Goal: Communication & Community: Answer question/provide support

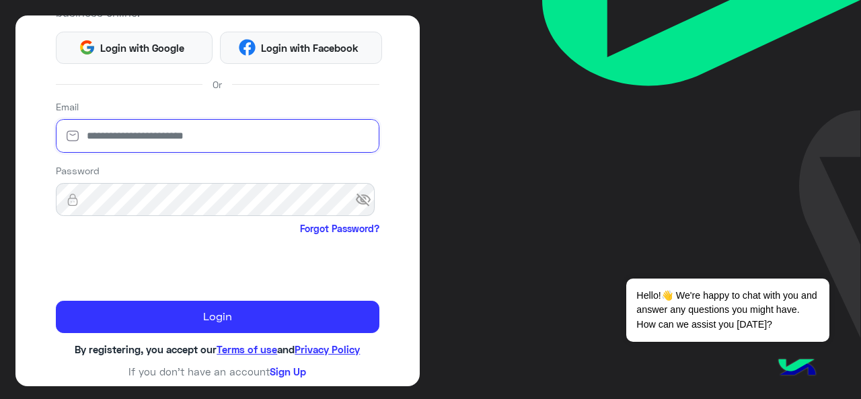
type input "**********"
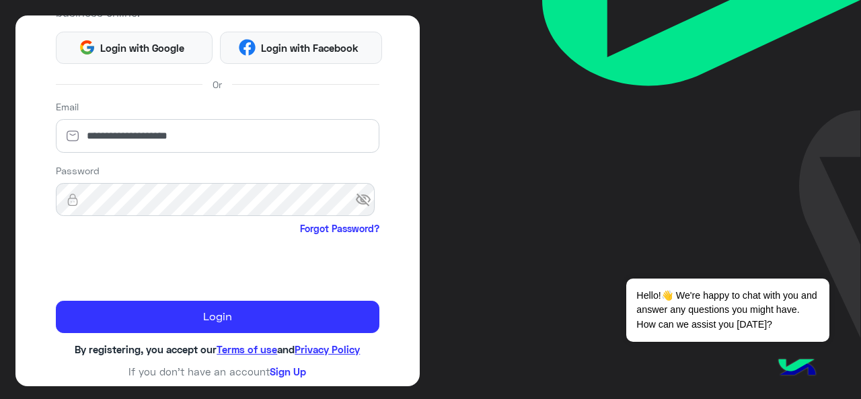
click at [360, 200] on span "visibility_off" at bounding box center [367, 200] width 24 height 24
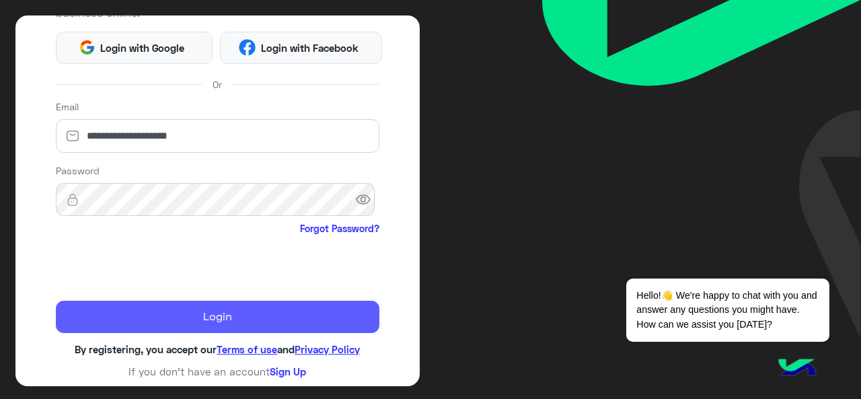
click at [253, 319] on button "Login" at bounding box center [218, 317] width 324 height 32
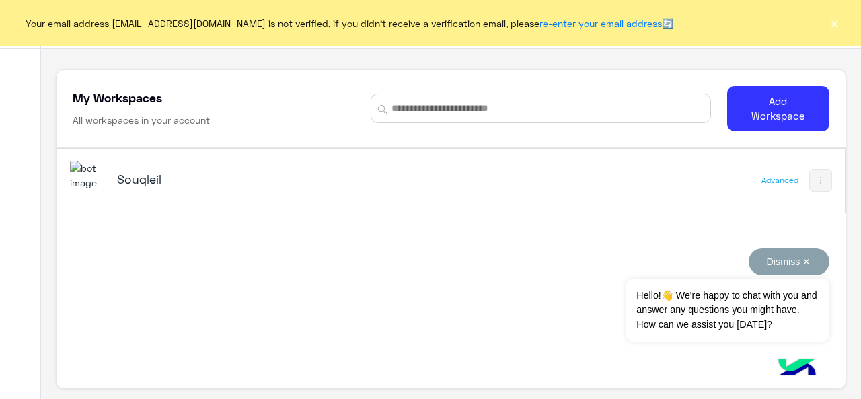
click at [809, 258] on button "Dismiss ✕" at bounding box center [788, 261] width 81 height 27
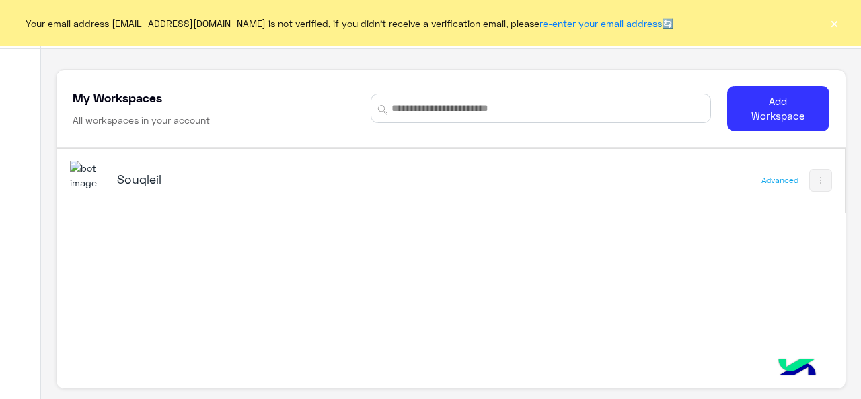
click at [809, 184] on button at bounding box center [820, 180] width 23 height 23
click at [809, 184] on div at bounding box center [430, 199] width 861 height 399
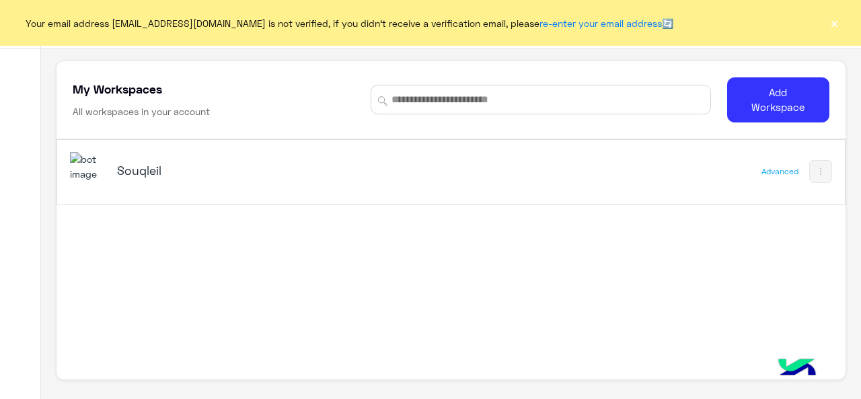
click at [139, 169] on h5 "Souqleil" at bounding box center [254, 170] width 274 height 16
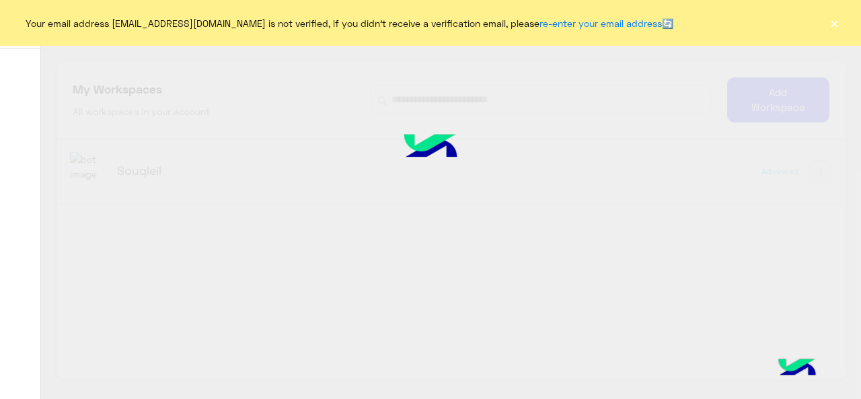
click at [163, 169] on div "My Workspaces Contact Us Help Center عربي English My Workspaces All workspaces …" at bounding box center [451, 199] width 820 height 399
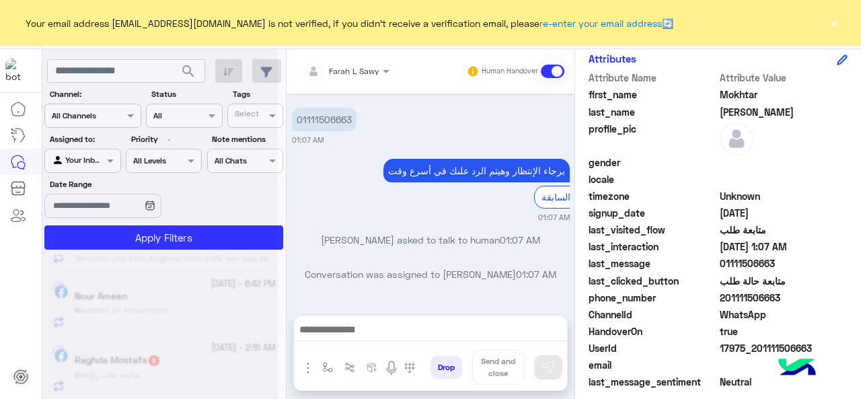
scroll to position [7, 0]
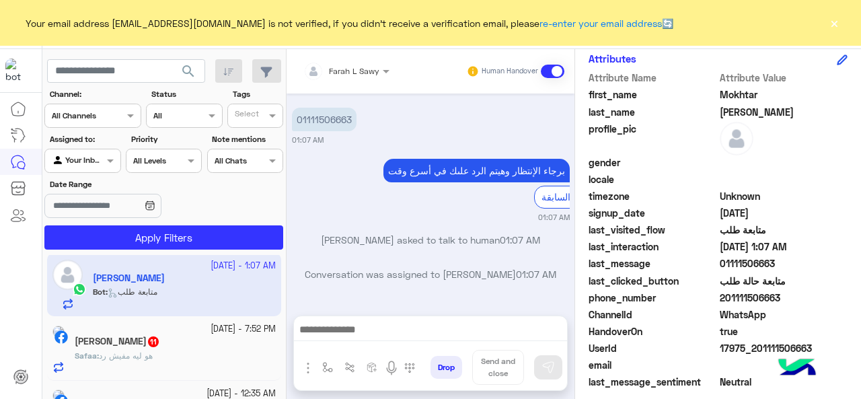
click at [216, 345] on div "[PERSON_NAME] 11" at bounding box center [175, 343] width 201 height 14
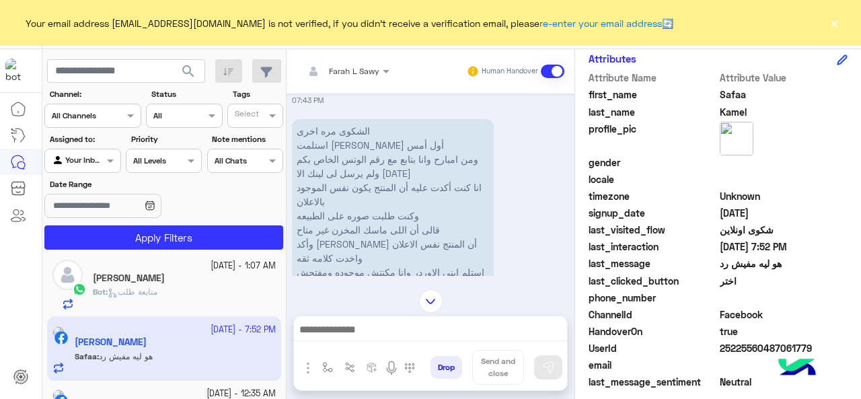
scroll to position [1061, 0]
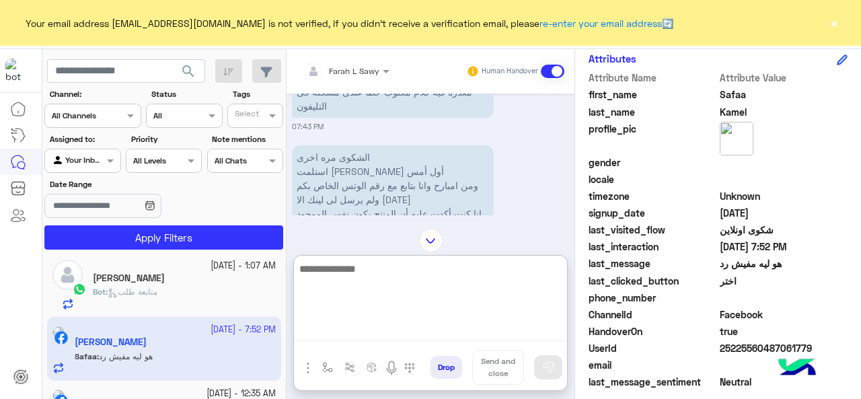
click at [416, 334] on textarea at bounding box center [430, 300] width 273 height 81
paste textarea "**********"
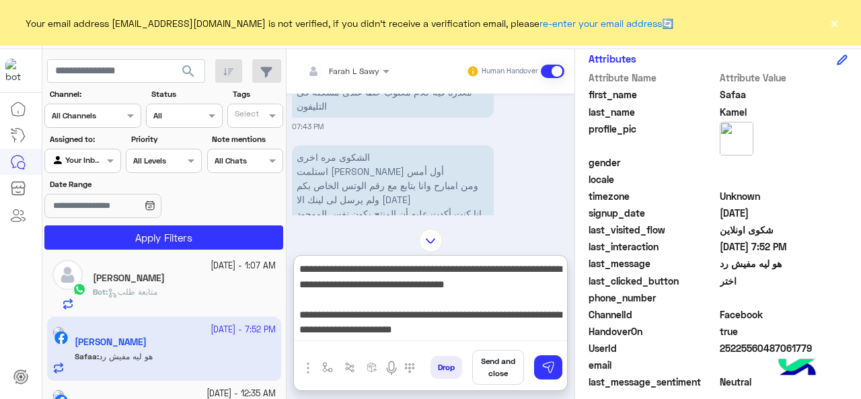
scroll to position [89, 0]
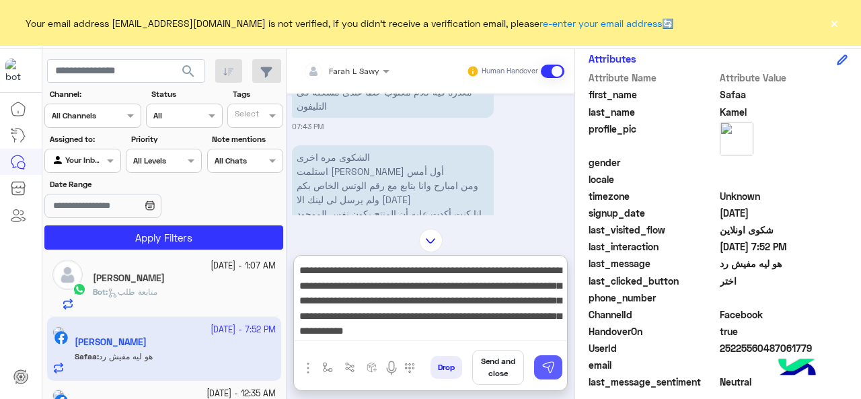
type textarea "**********"
click at [552, 368] on img at bounding box center [547, 366] width 13 height 13
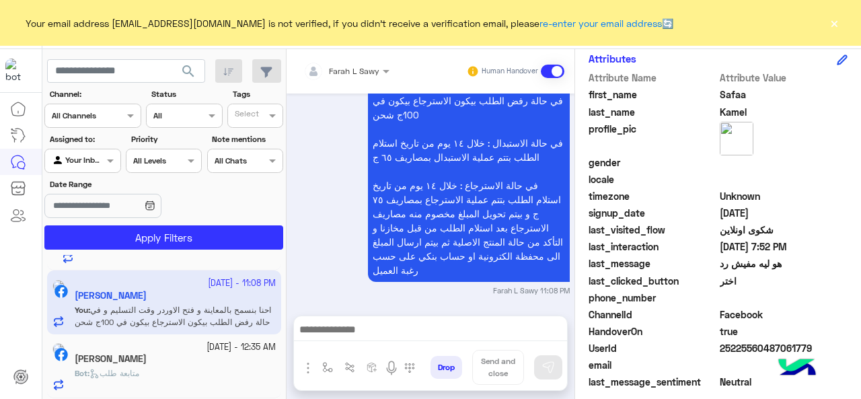
scroll to position [0, 0]
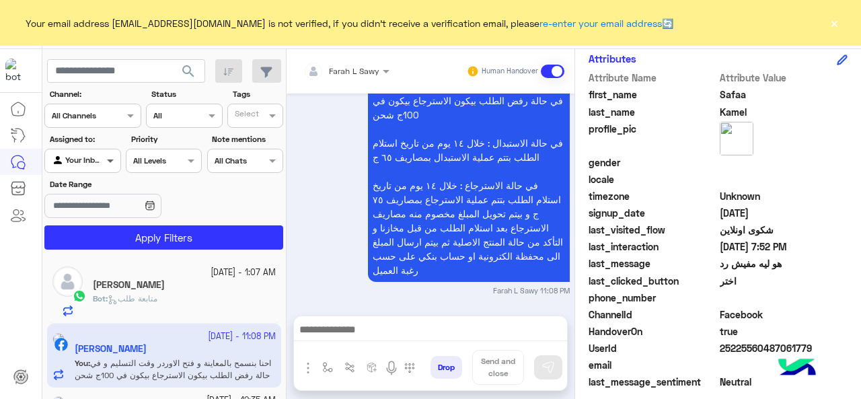
click at [108, 163] on span at bounding box center [112, 160] width 17 height 14
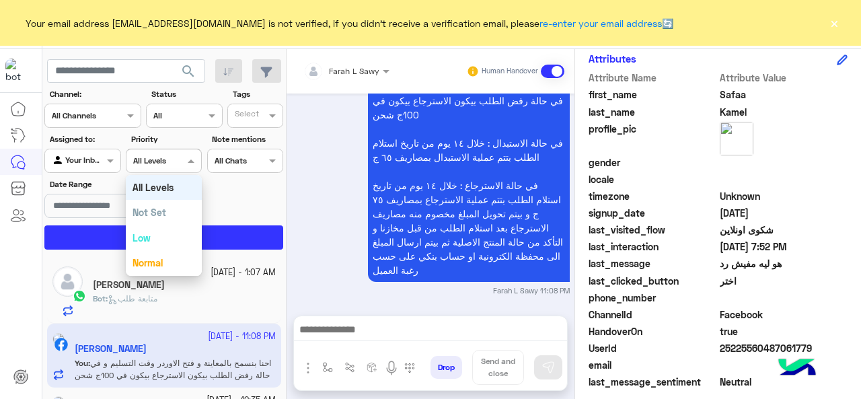
click at [194, 161] on span at bounding box center [192, 160] width 17 height 14
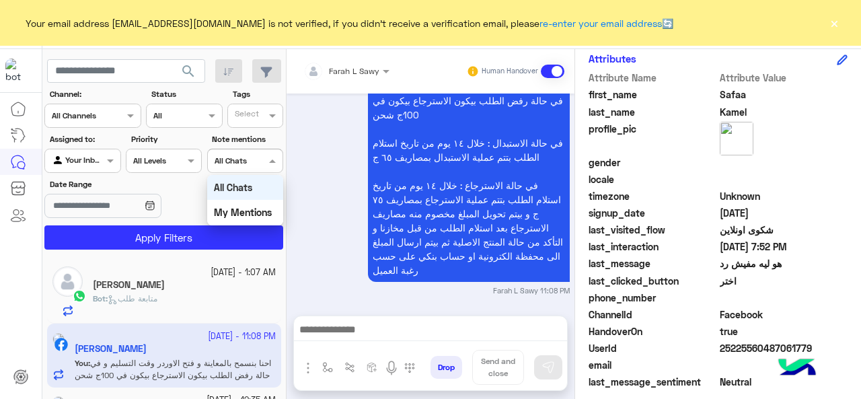
click at [265, 163] on div at bounding box center [245, 159] width 75 height 13
click at [315, 157] on div "[DATE] احنا بنسمح بالمعاينة و فتح الاوردر وقت التسليم و في حالة رفض الطلب بيكون…" at bounding box center [431, 171] width 278 height 249
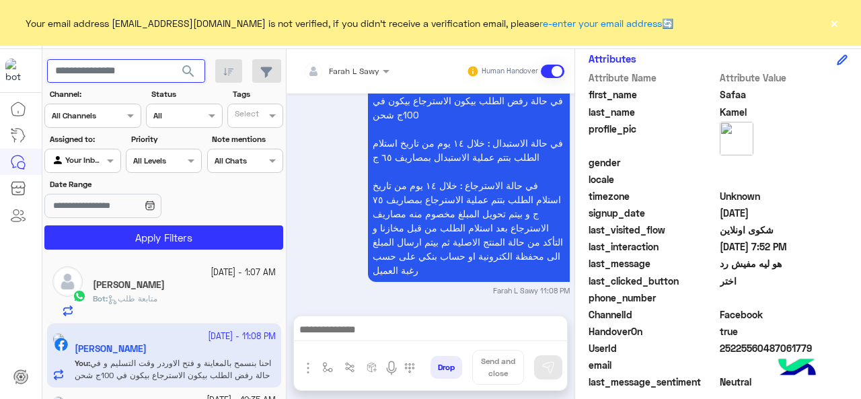
click at [103, 75] on input "text" at bounding box center [126, 71] width 158 height 24
click at [17, 214] on icon at bounding box center [15, 211] width 5 height 5
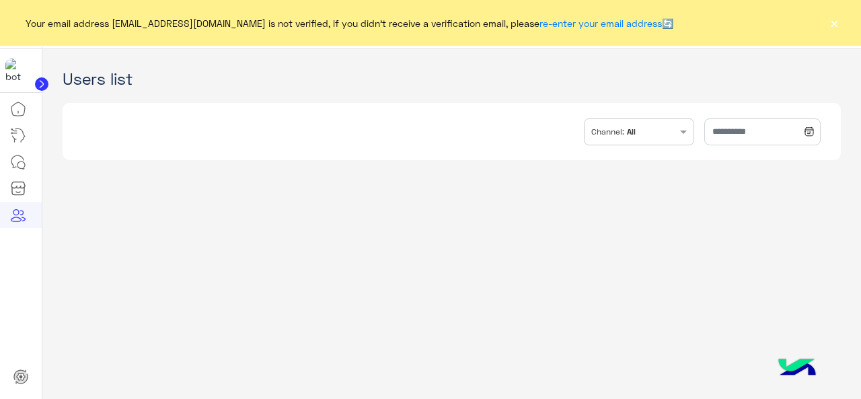
click at [664, 139] on div "INBOX.FILTER.CHANNELS Channel: All" at bounding box center [639, 131] width 111 height 27
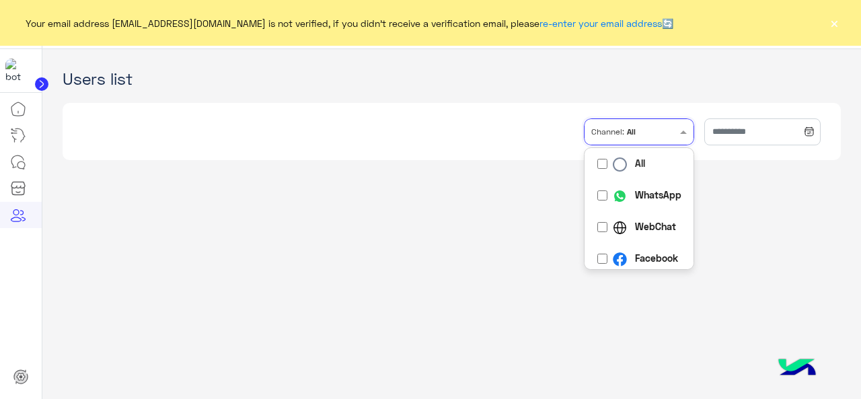
click at [613, 163] on img "Options list" at bounding box center [620, 164] width 14 height 14
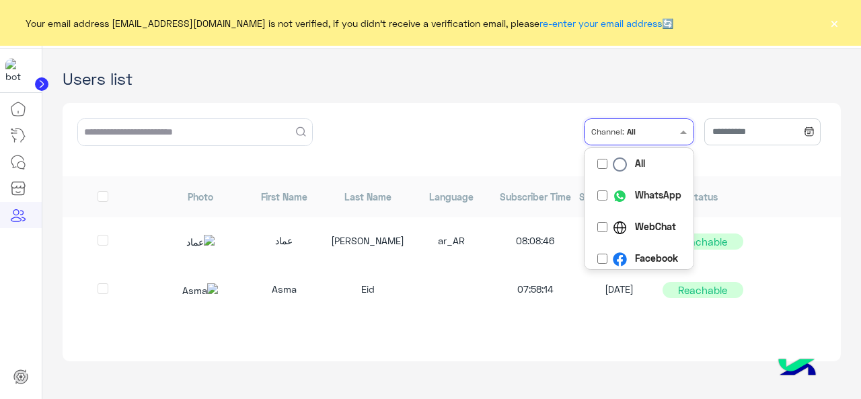
click at [473, 243] on div "ar_AR" at bounding box center [451, 241] width 81 height 16
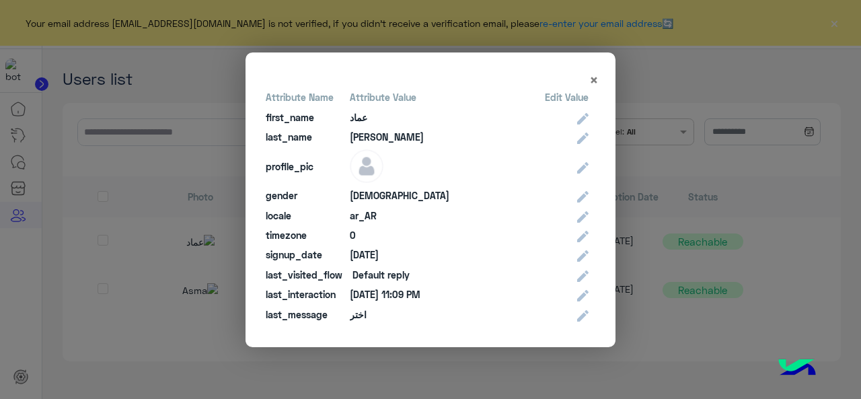
click at [459, 389] on modal-container "× Attribute Name Attribute Value Edit Value first_name [PERSON_NAME] last_name …" at bounding box center [430, 199] width 861 height 399
click at [458, 381] on modal-container "× Attribute Name Attribute Value Edit Value first_name [PERSON_NAME] last_name …" at bounding box center [430, 199] width 861 height 399
drag, startPoint x: 748, startPoint y: 291, endPoint x: 818, endPoint y: 272, distance: 72.6
click at [752, 288] on modal-container "× Attribute Name Attribute Value Edit Value first_name [PERSON_NAME] last_name …" at bounding box center [430, 199] width 861 height 399
click at [836, 270] on modal-container "× Attribute Name Attribute Value Edit Value first_name [PERSON_NAME] last_name …" at bounding box center [430, 199] width 861 height 399
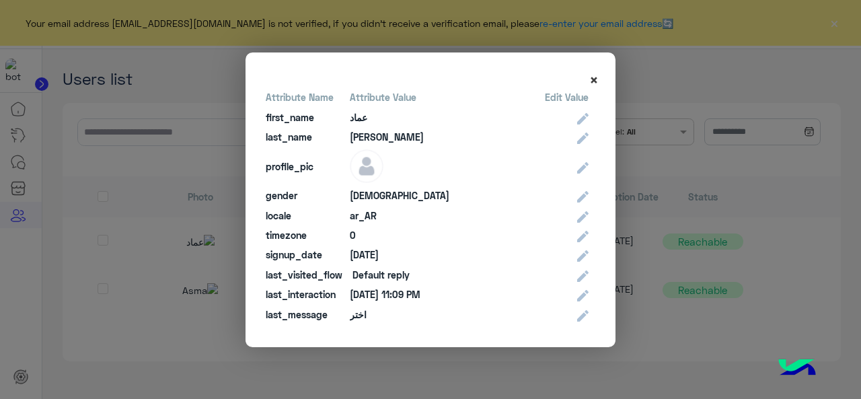
click at [598, 81] on span "×" at bounding box center [593, 80] width 9 height 18
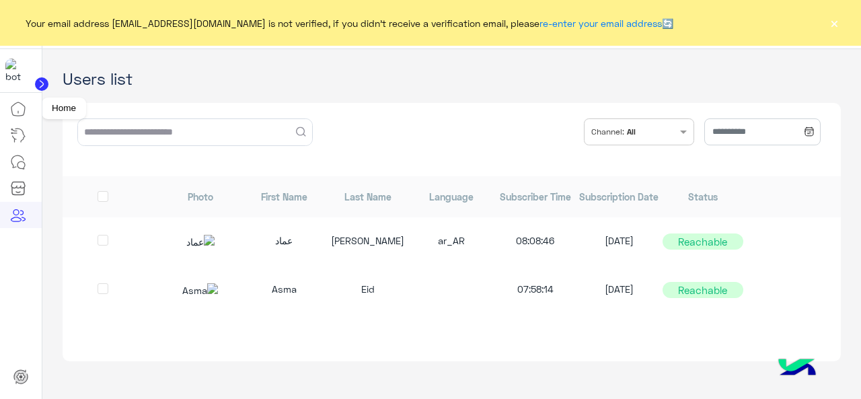
click at [21, 116] on icon at bounding box center [17, 108] width 13 height 13
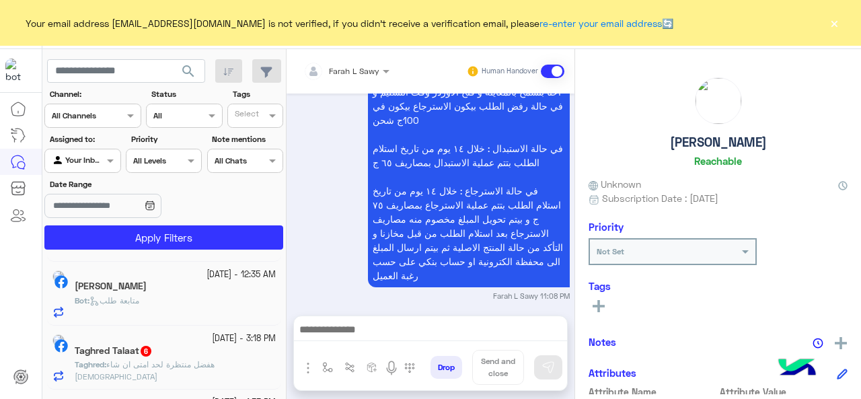
scroll to position [149, 0]
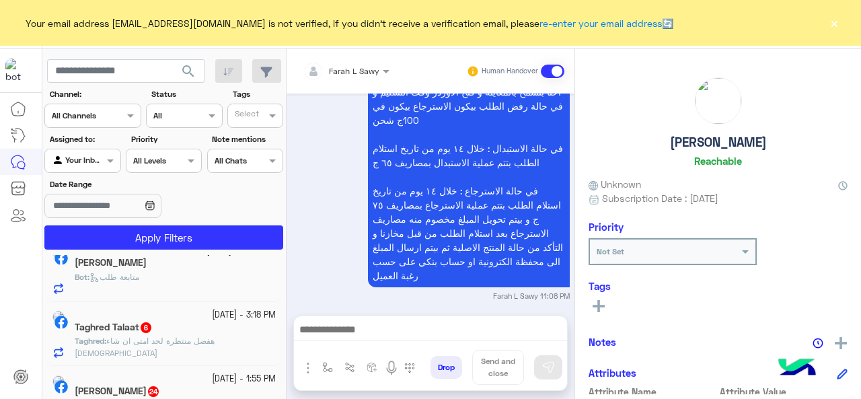
click at [214, 341] on span "هفضل منتظرة لحد امتى ان شاء [DEMOGRAPHIC_DATA]" at bounding box center [145, 347] width 140 height 22
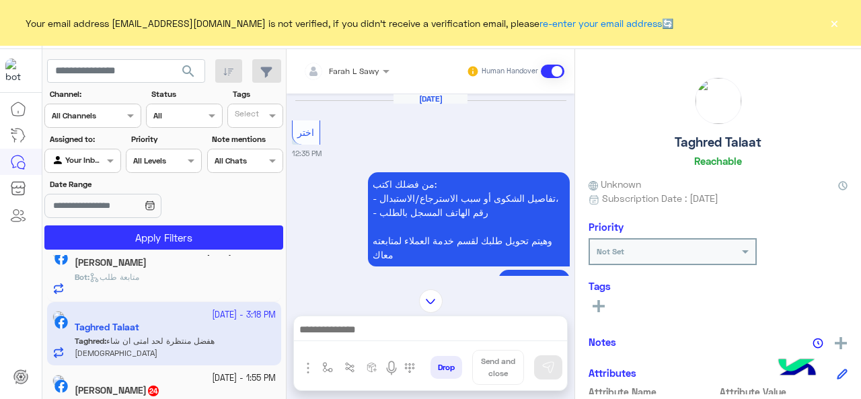
scroll to position [949, 0]
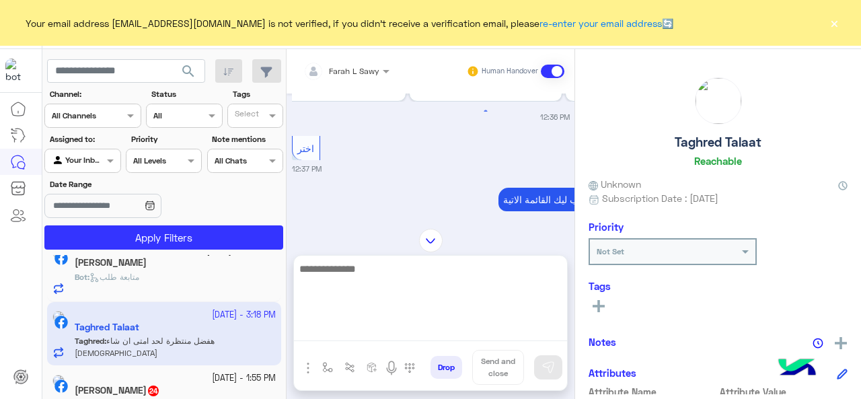
click at [390, 330] on textarea at bounding box center [430, 300] width 273 height 81
type textarea "**********"
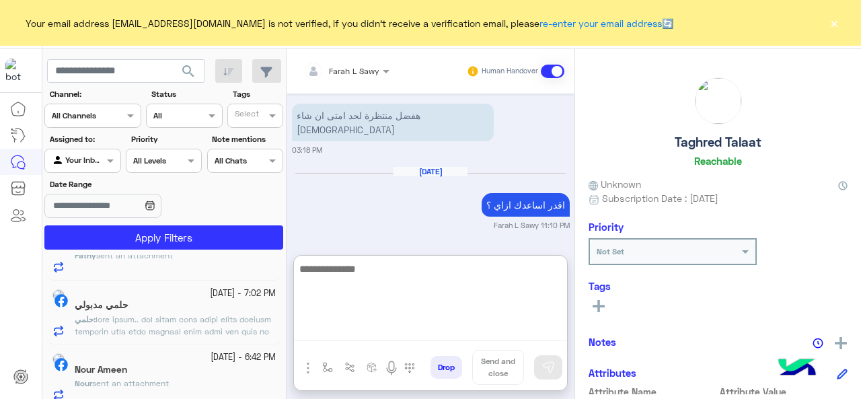
scroll to position [150, 0]
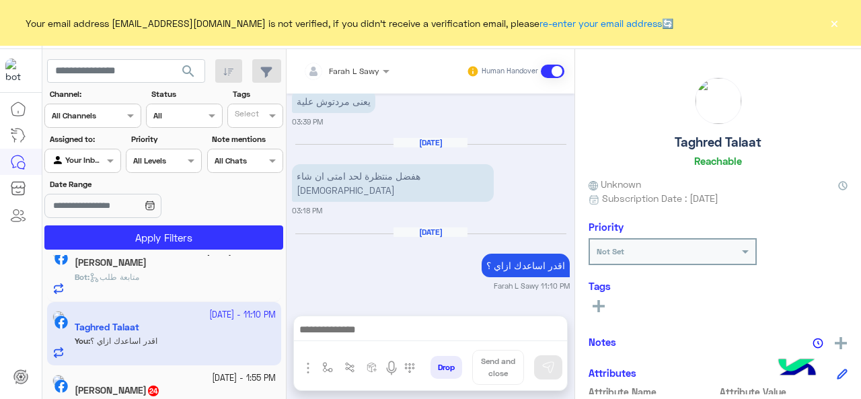
click at [201, 385] on div "Fathy Hammad 24" at bounding box center [175, 392] width 201 height 14
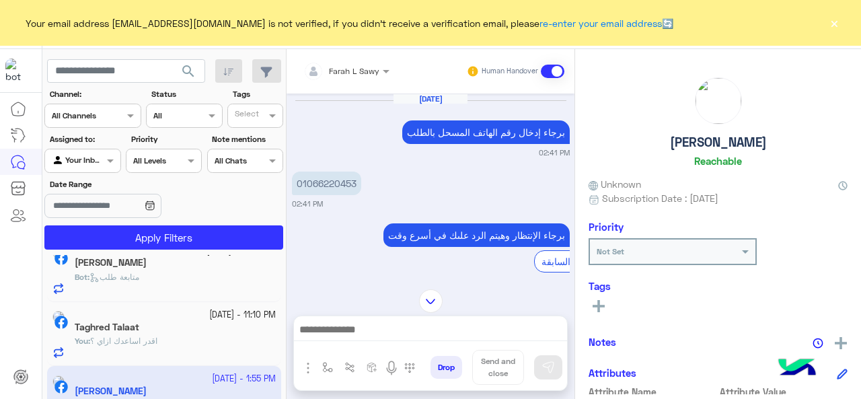
scroll to position [561, 0]
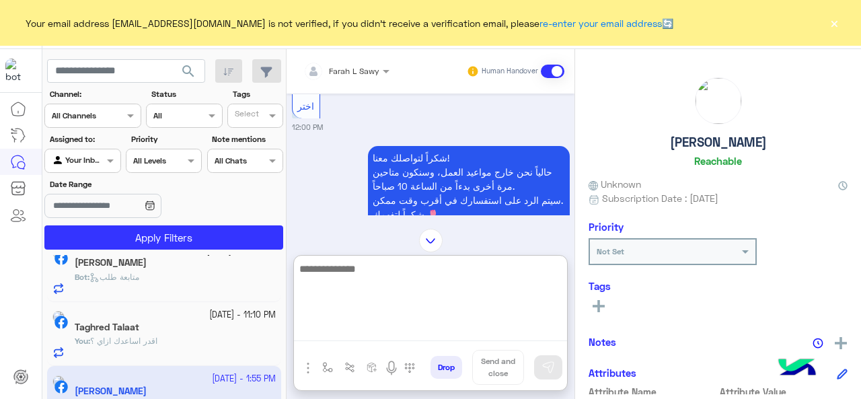
click at [414, 329] on textarea at bounding box center [430, 300] width 273 height 81
type textarea "**********"
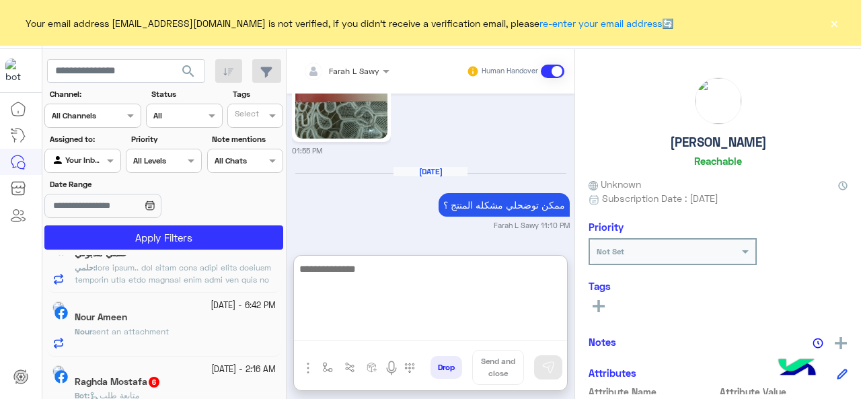
scroll to position [373, 0]
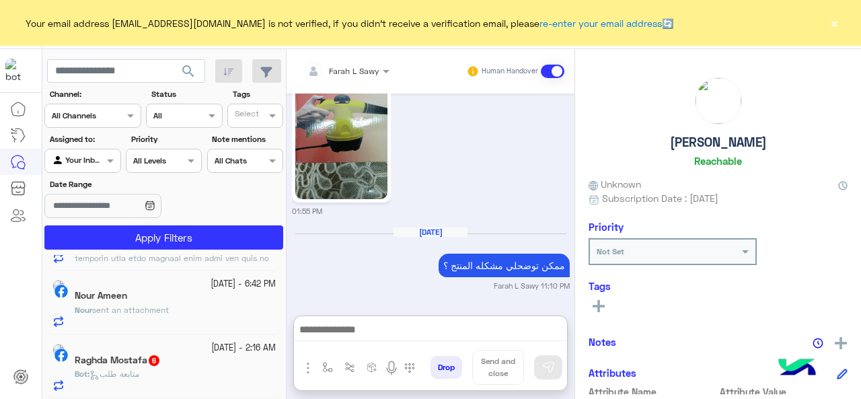
click at [197, 360] on div "Raghda Mostafa 6" at bounding box center [175, 361] width 201 height 14
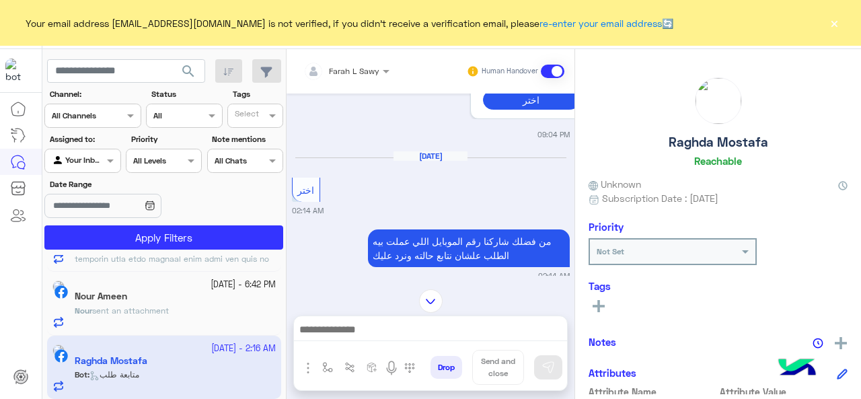
scroll to position [308, 0]
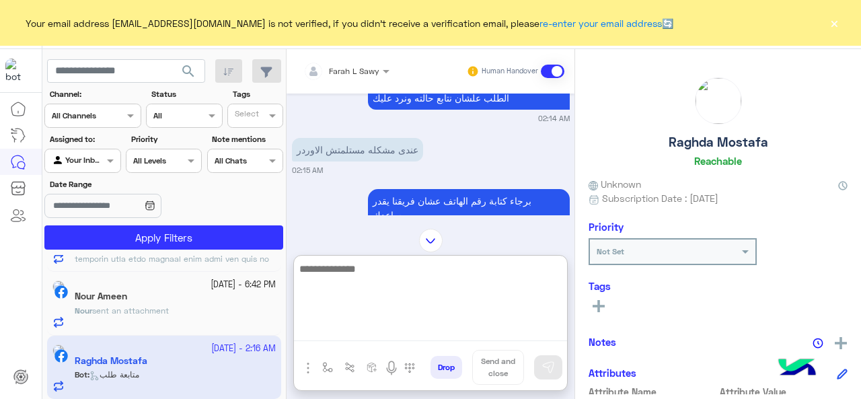
click at [363, 338] on textarea at bounding box center [430, 300] width 273 height 81
type textarea "**********"
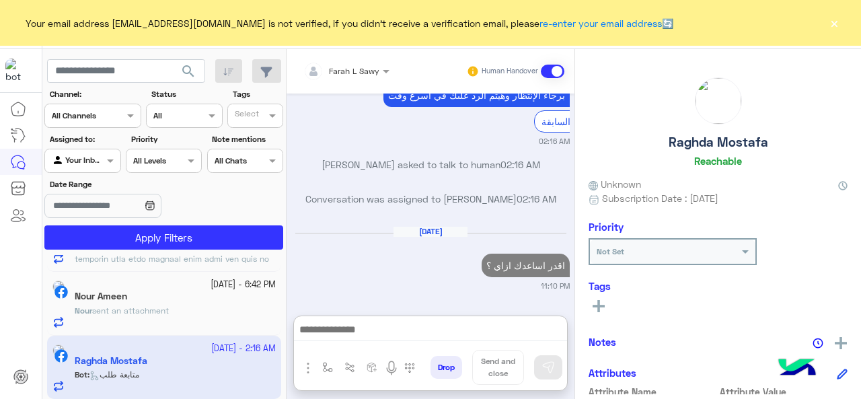
click at [202, 110] on div at bounding box center [184, 114] width 75 height 13
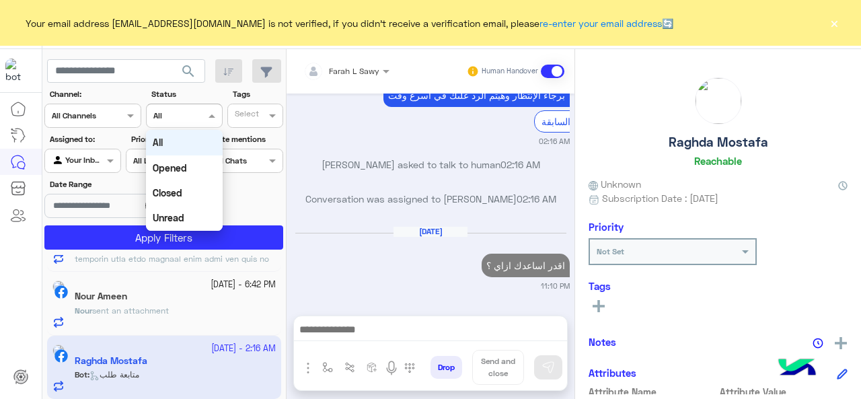
scroll to position [540, 0]
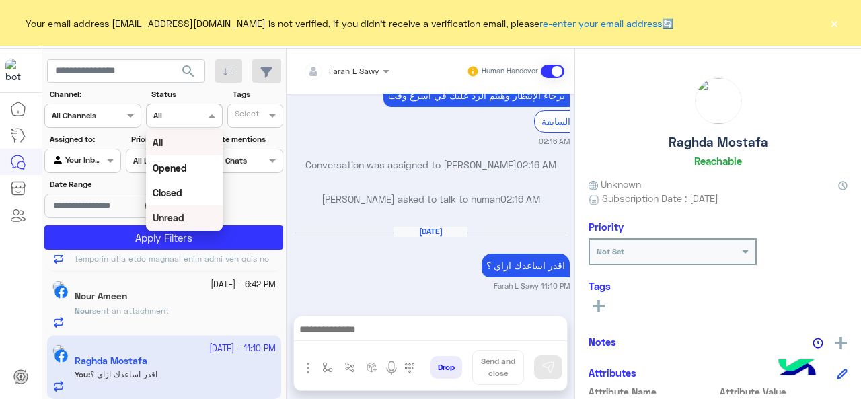
click at [168, 221] on b "Unread" at bounding box center [169, 217] width 32 height 11
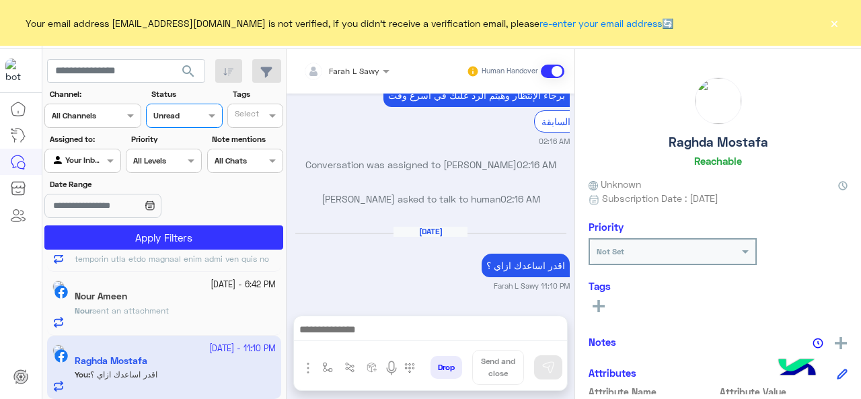
scroll to position [0, 0]
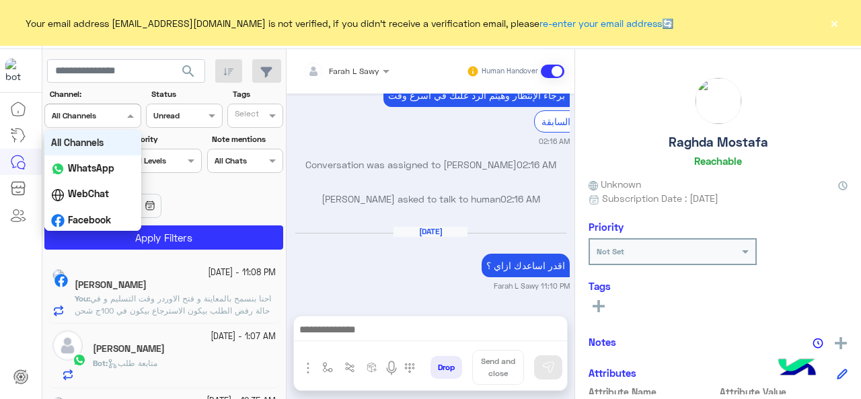
click at [120, 117] on div at bounding box center [92, 114] width 95 height 13
click at [270, 116] on span at bounding box center [274, 115] width 17 height 14
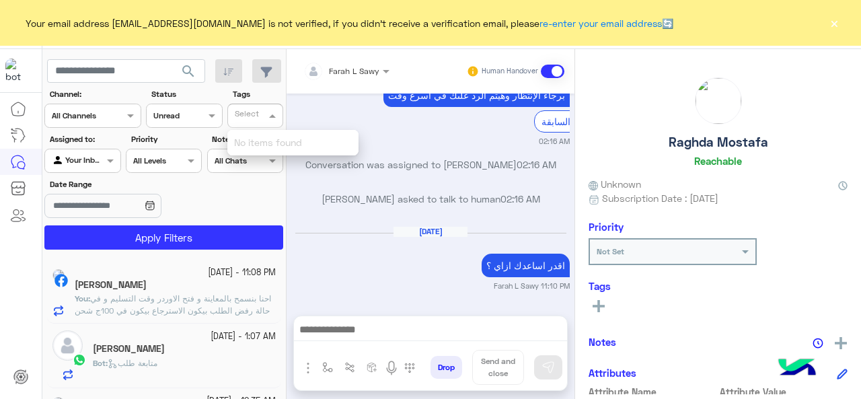
click at [270, 116] on span at bounding box center [274, 115] width 17 height 14
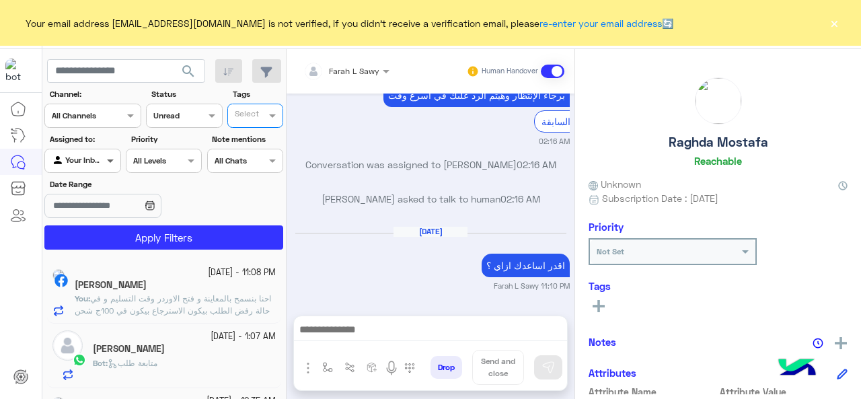
click at [104, 161] on span at bounding box center [112, 160] width 17 height 14
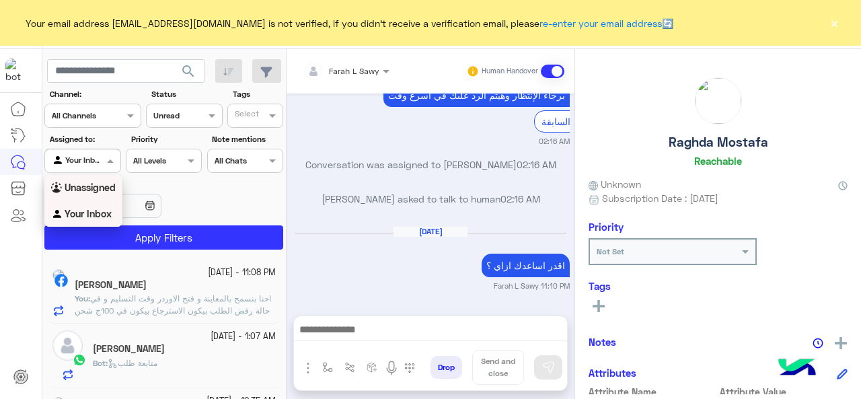
click at [108, 183] on b "Unassigned" at bounding box center [90, 187] width 51 height 11
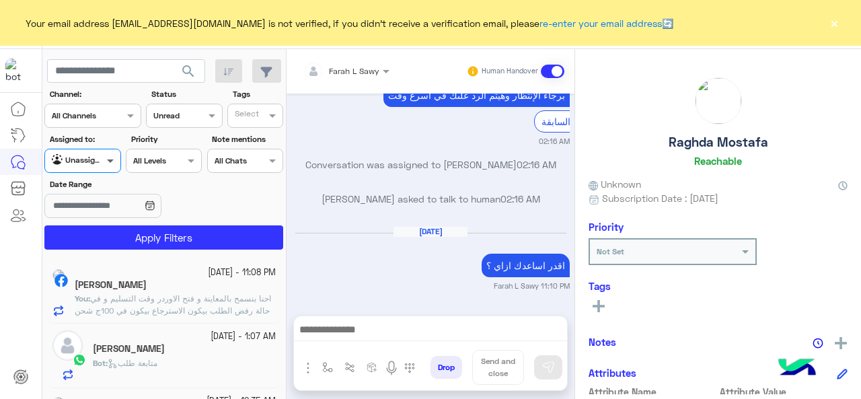
click at [106, 157] on span at bounding box center [112, 160] width 17 height 14
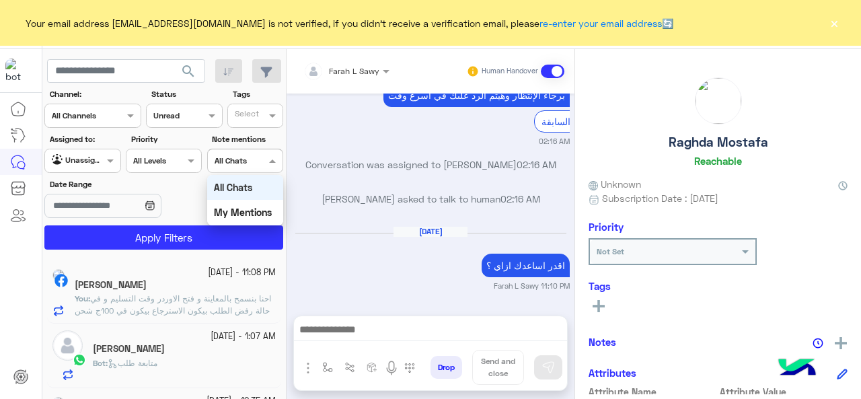
click at [251, 161] on div at bounding box center [245, 159] width 75 height 13
